Goal: Task Accomplishment & Management: Manage account settings

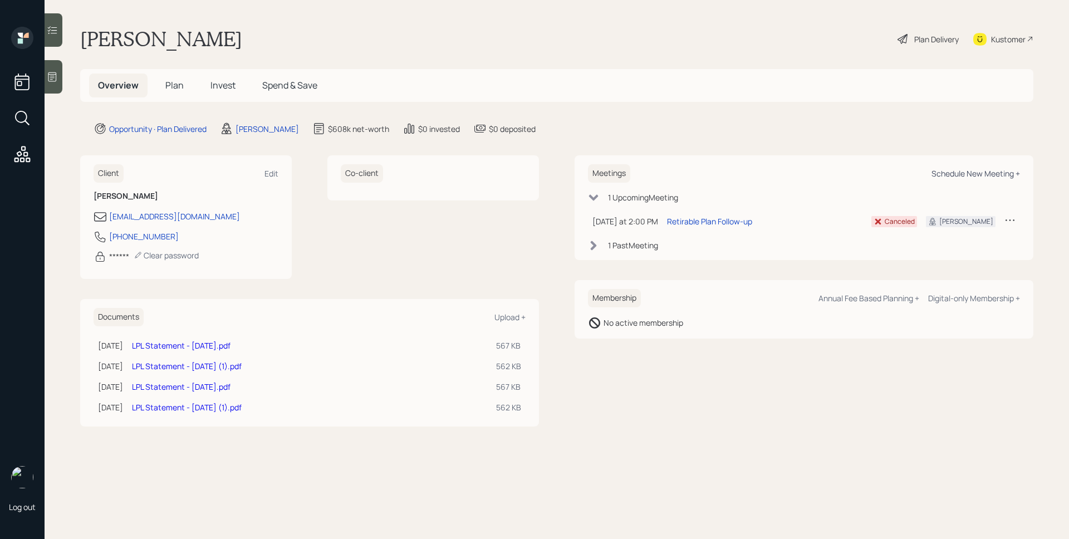
click at [1006, 175] on div "Schedule New Meeting +" at bounding box center [976, 173] width 89 height 11
select select "d946c976-65aa-4529-ac9d-02c4f1114fc0"
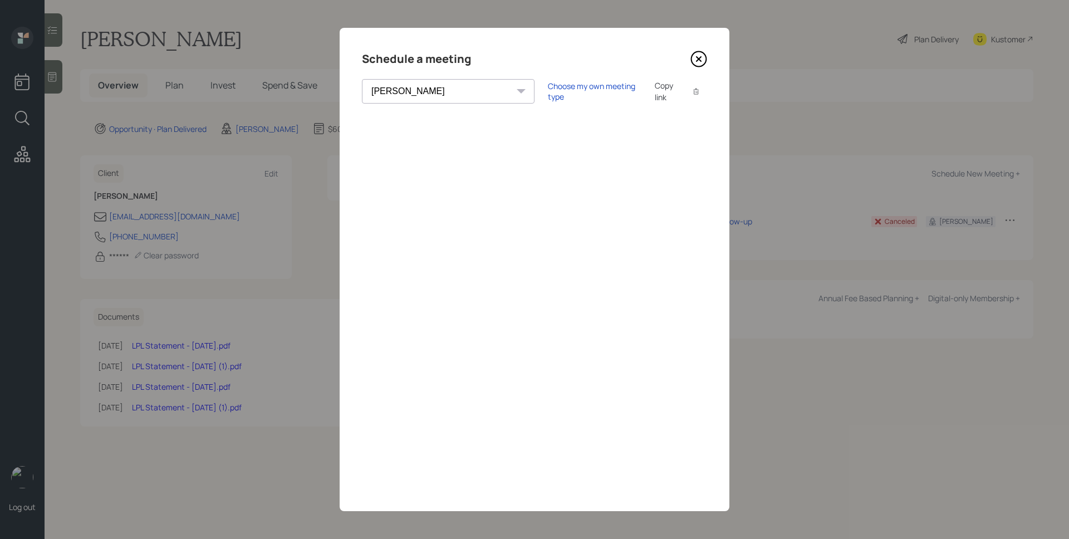
click at [701, 55] on icon at bounding box center [699, 59] width 17 height 17
